Goal: Download file/media

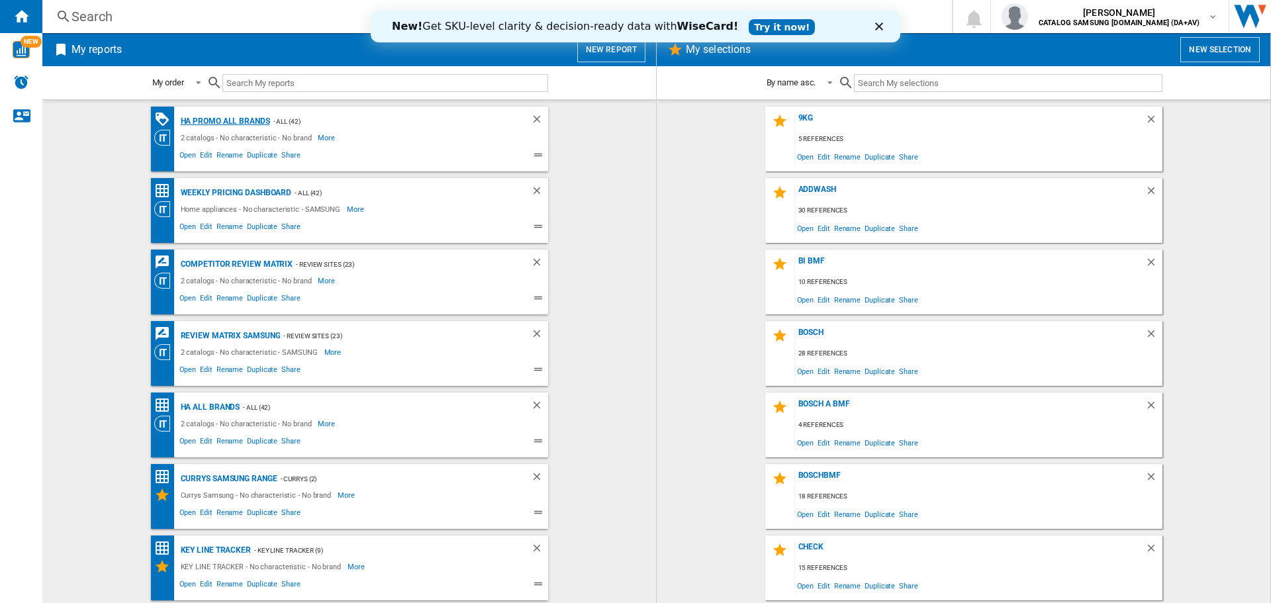
click at [227, 117] on div "HA Promo all Brands" at bounding box center [223, 121] width 93 height 17
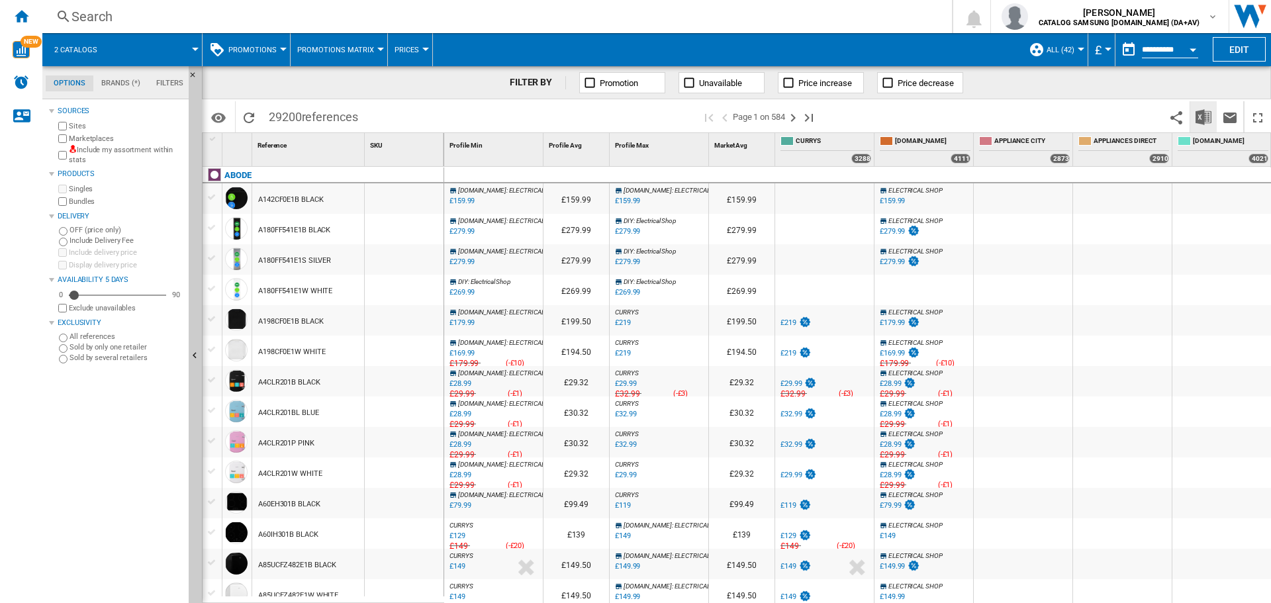
click at [1207, 117] on img "Download in Excel" at bounding box center [1204, 117] width 16 height 16
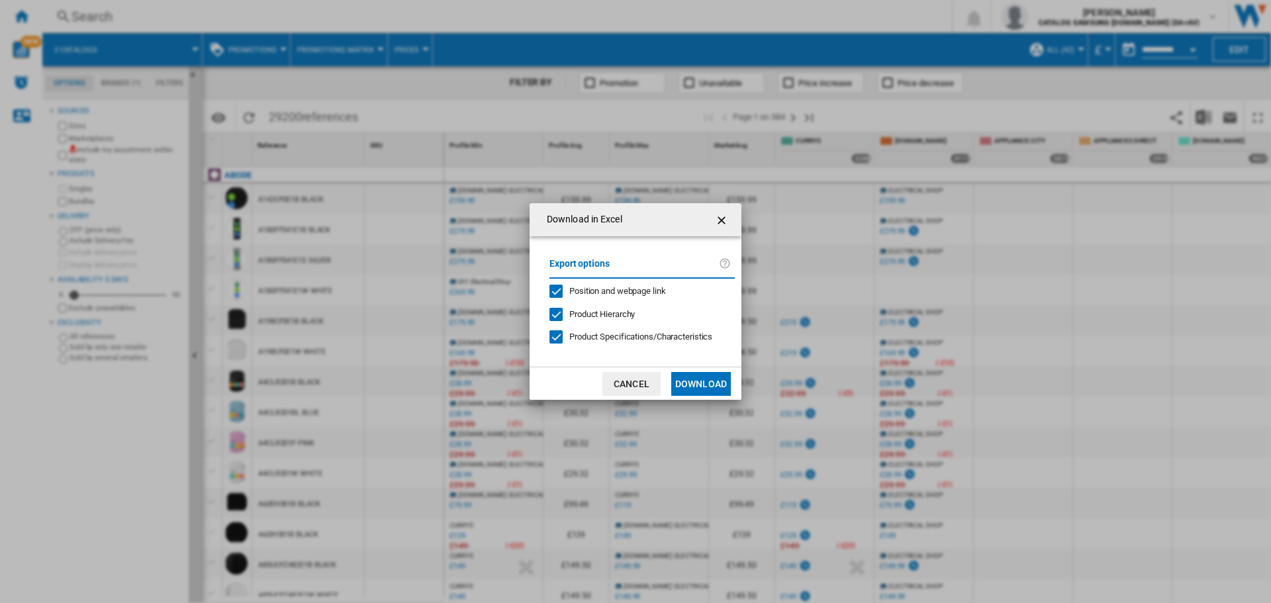
click at [698, 385] on button "Download" at bounding box center [701, 384] width 60 height 24
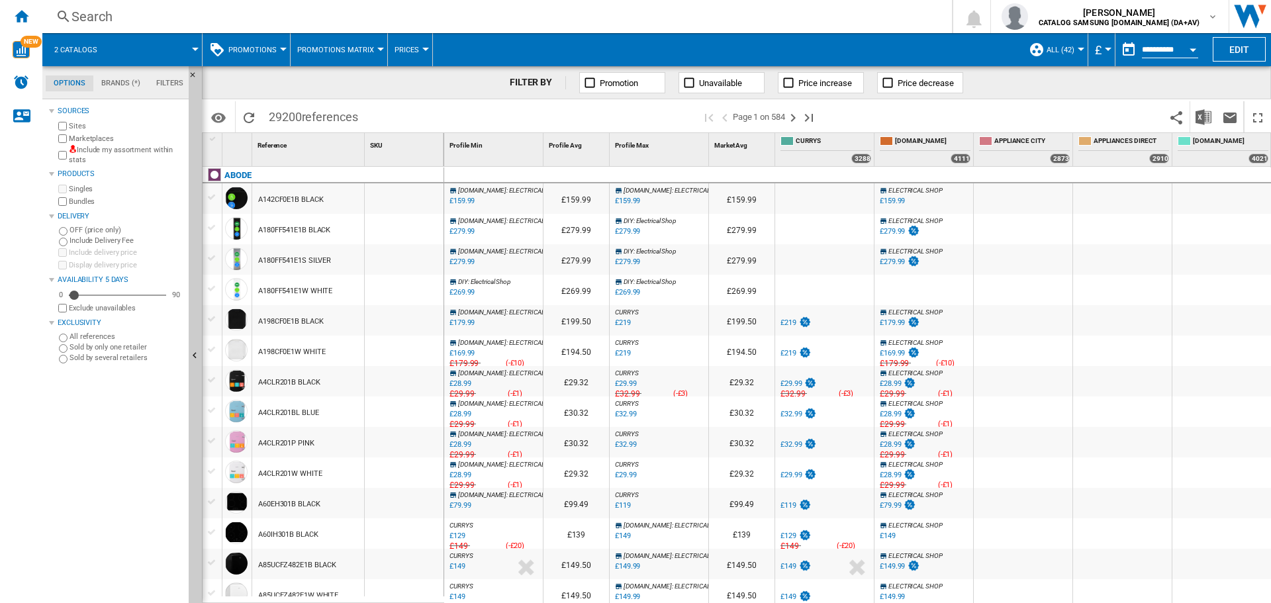
click at [904, 7] on div "Search" at bounding box center [494, 16] width 846 height 19
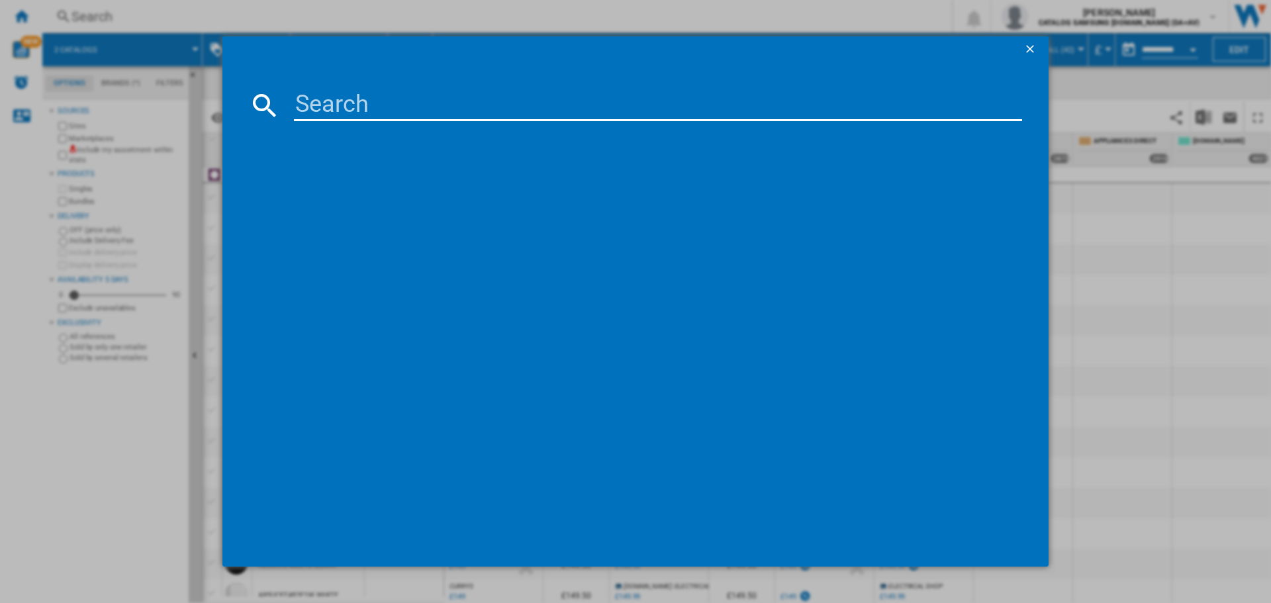
click at [1032, 46] on ng-md-icon "getI18NText('BUTTONS.CLOSE_DIALOG')" at bounding box center [1031, 50] width 16 height 16
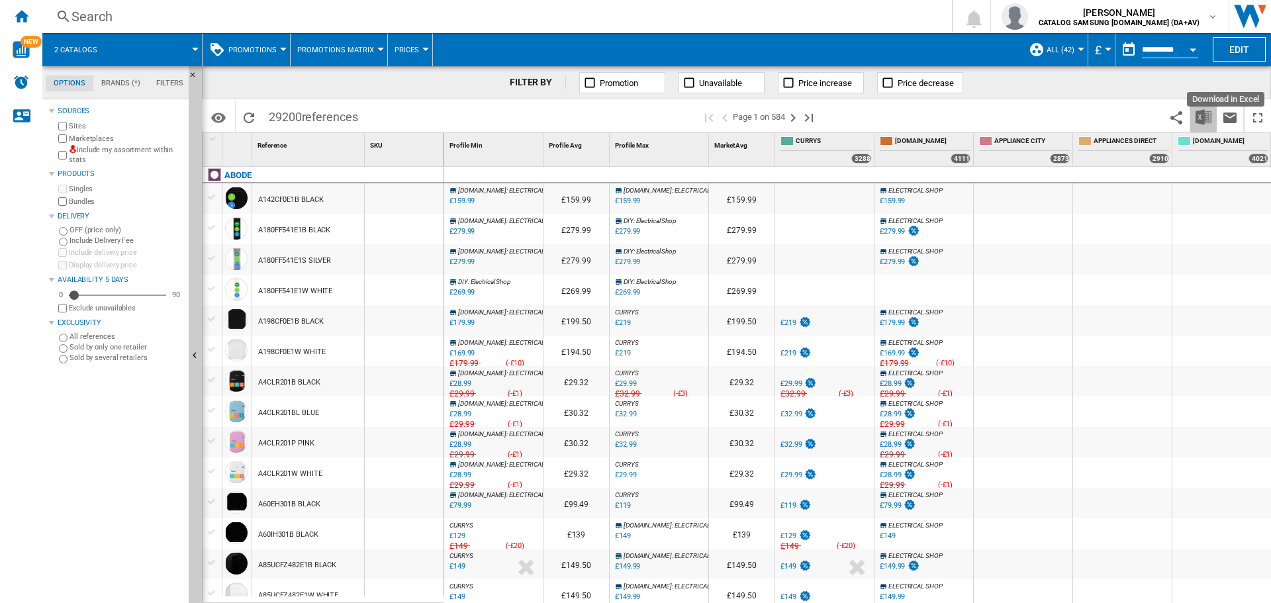
click at [1205, 113] on img "Download in Excel" at bounding box center [1204, 117] width 16 height 16
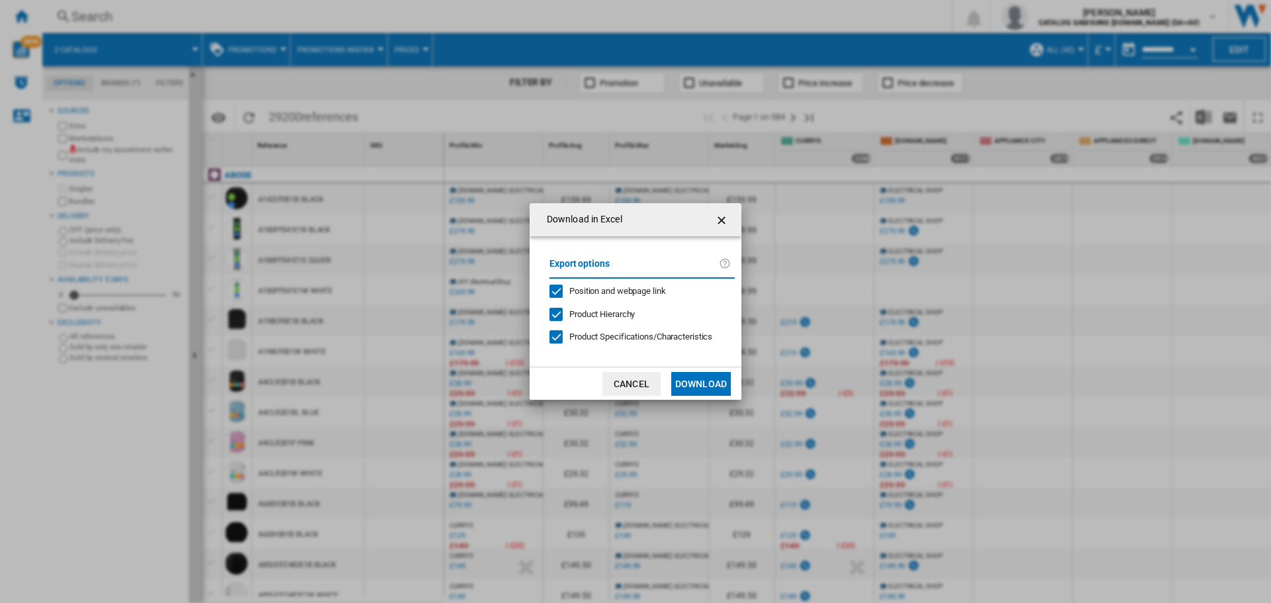
click at [716, 387] on button "Download" at bounding box center [701, 384] width 60 height 24
